Goal: Communication & Community: Answer question/provide support

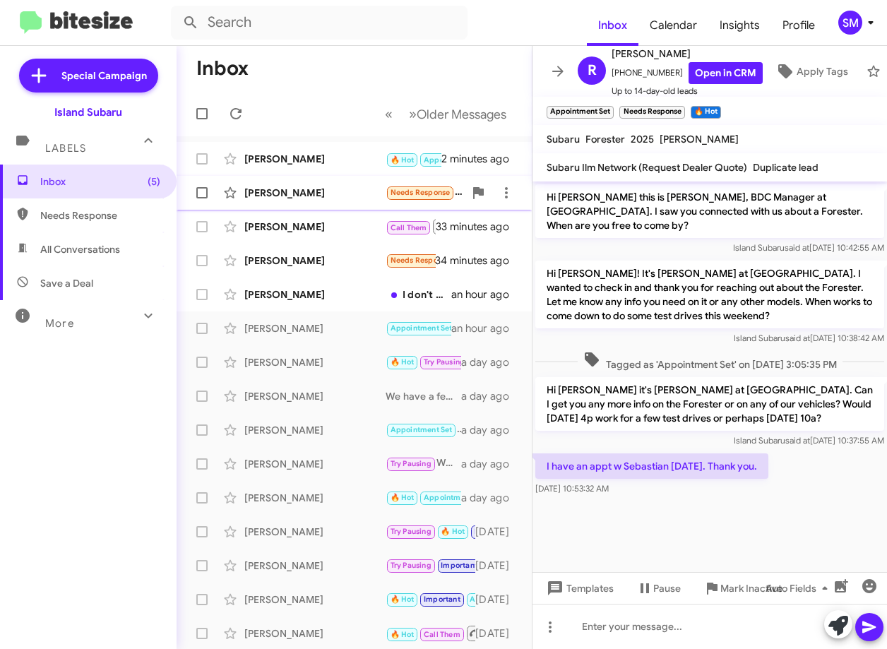
click at [328, 199] on div "[PERSON_NAME]" at bounding box center [314, 193] width 141 height 14
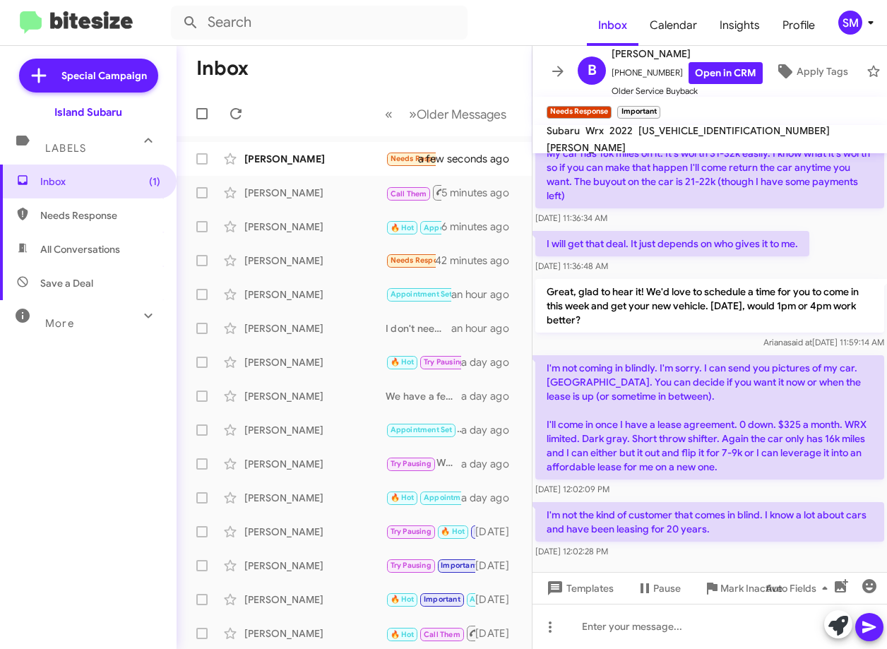
scroll to position [187, 0]
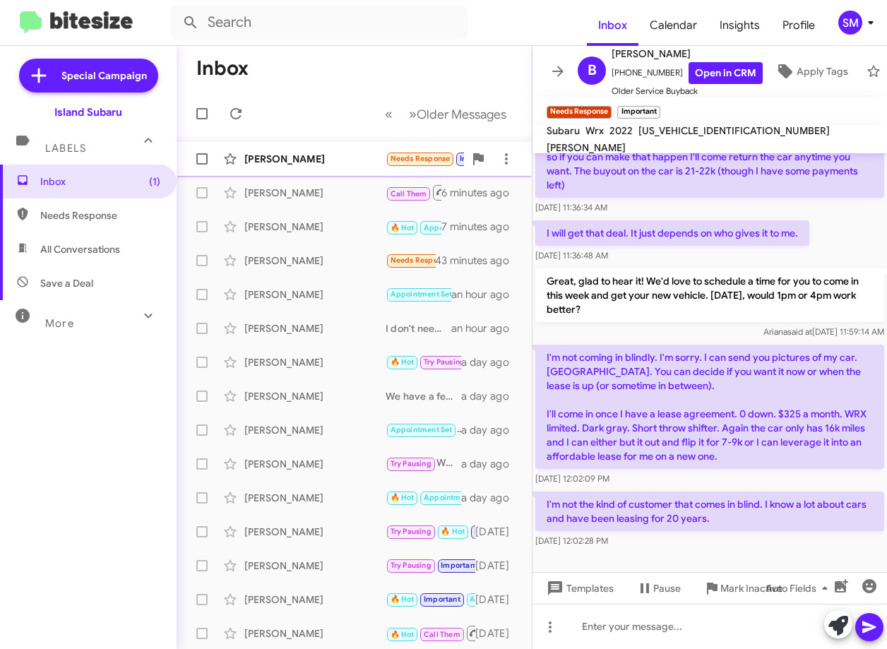
click at [349, 167] on div "Benedetto Youssef Needs Response Important I'm not the kind of customer that co…" at bounding box center [354, 159] width 332 height 28
click at [85, 187] on span "Inbox" at bounding box center [100, 181] width 120 height 14
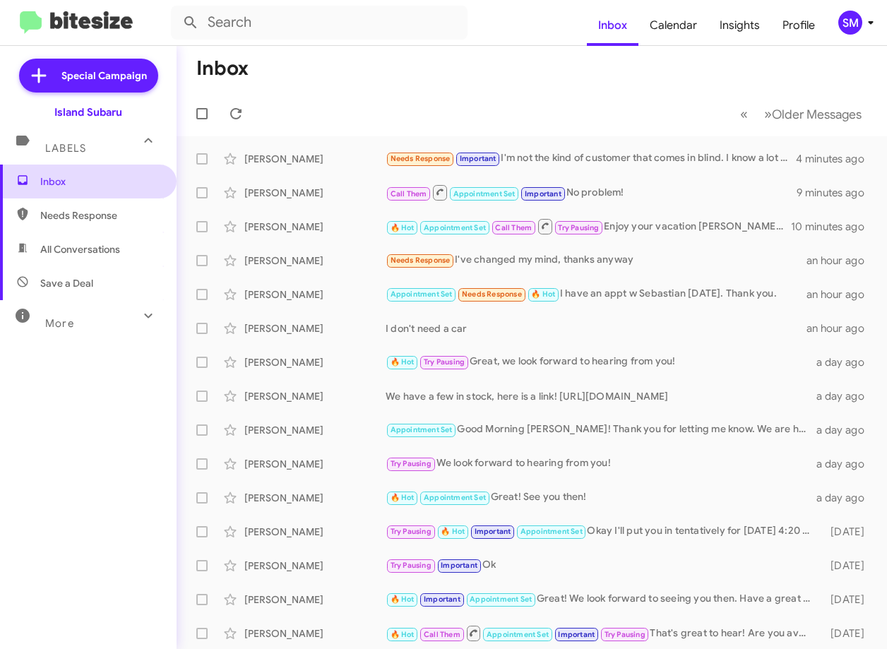
click at [90, 188] on span "Inbox" at bounding box center [100, 181] width 120 height 14
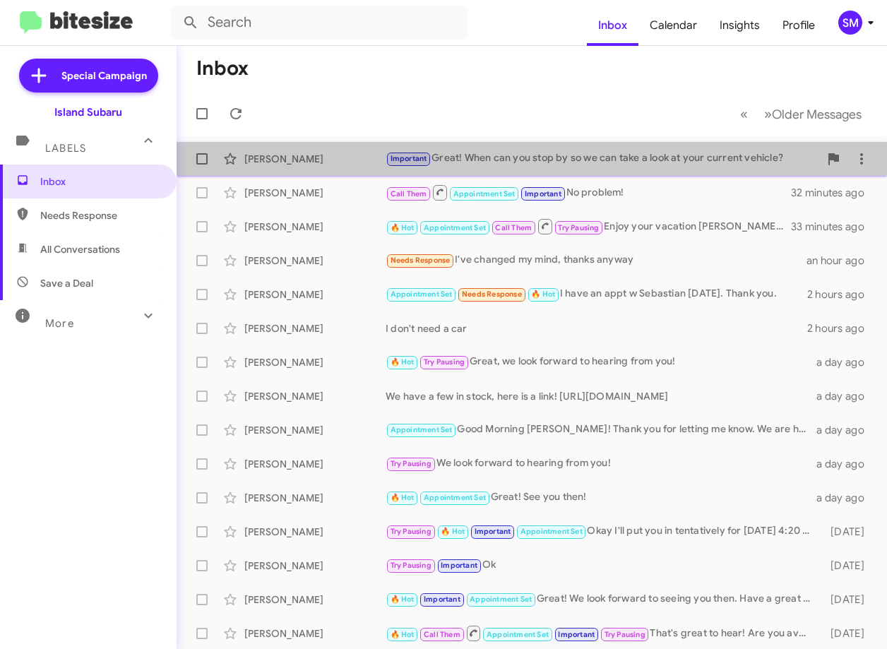
click at [581, 162] on div "Important Great! When can you stop by so we can take a look at your current veh…" at bounding box center [601, 158] width 433 height 16
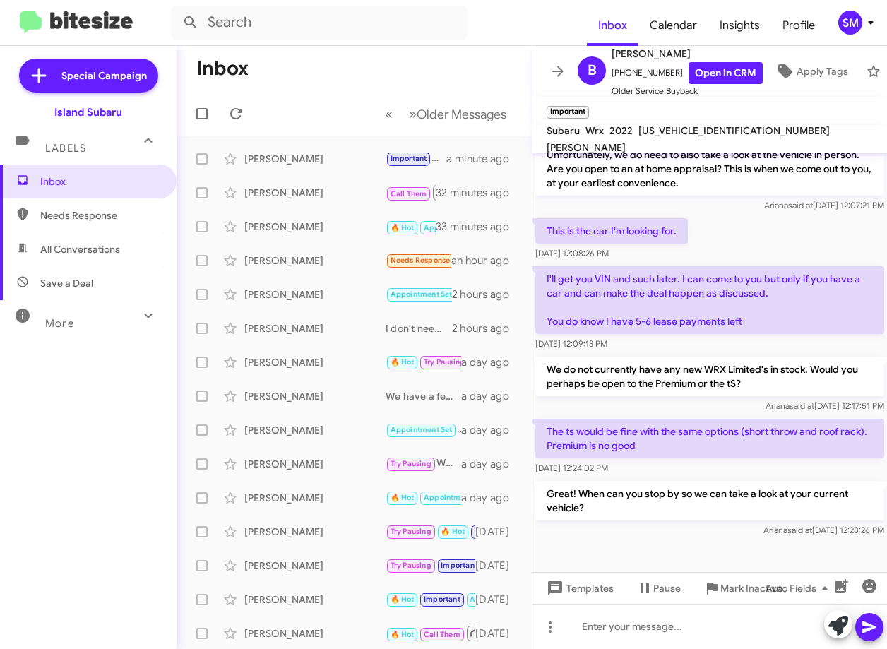
scroll to position [689, 0]
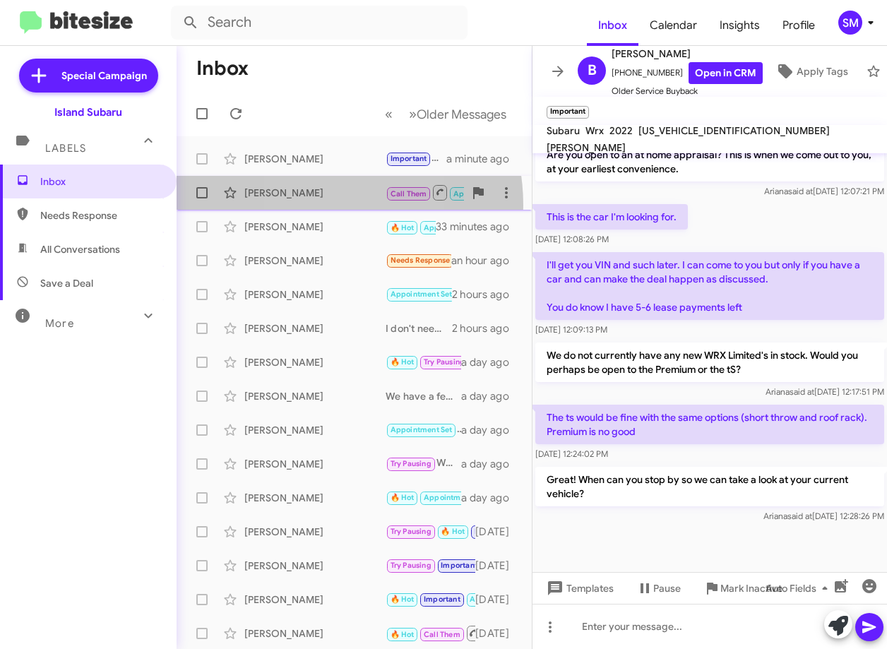
click at [304, 205] on div "Blaise Corrigan Call Them Appointment Set Important No problem! 32 minutes ago" at bounding box center [354, 193] width 332 height 28
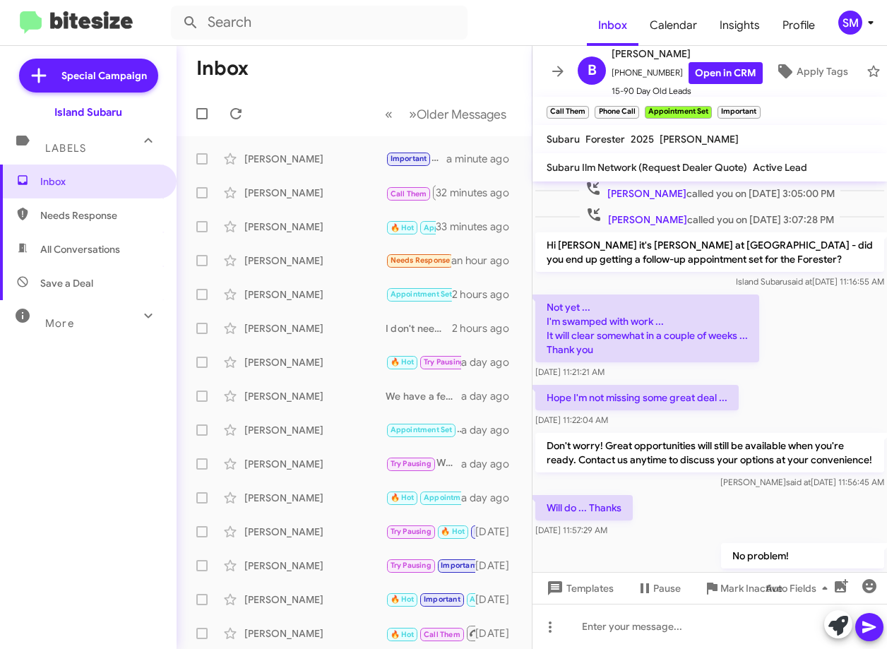
scroll to position [371, 0]
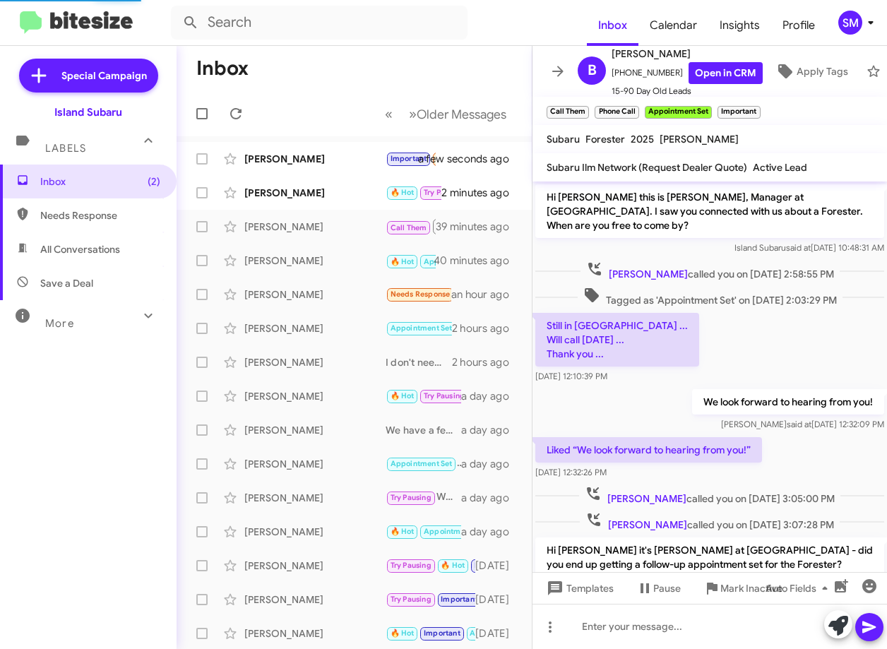
scroll to position [342, 0]
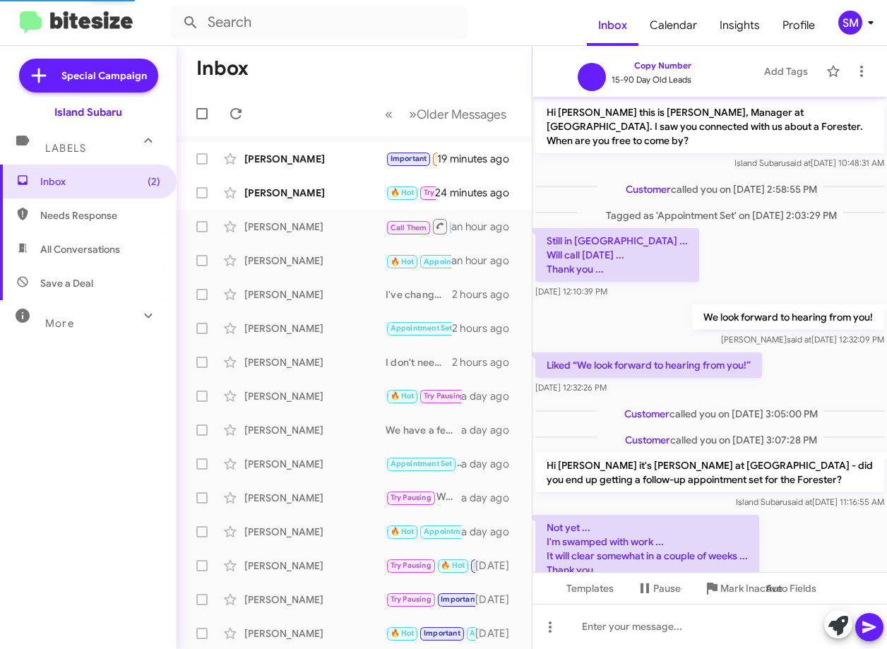
scroll to position [286, 0]
